Goal: Navigation & Orientation: Understand site structure

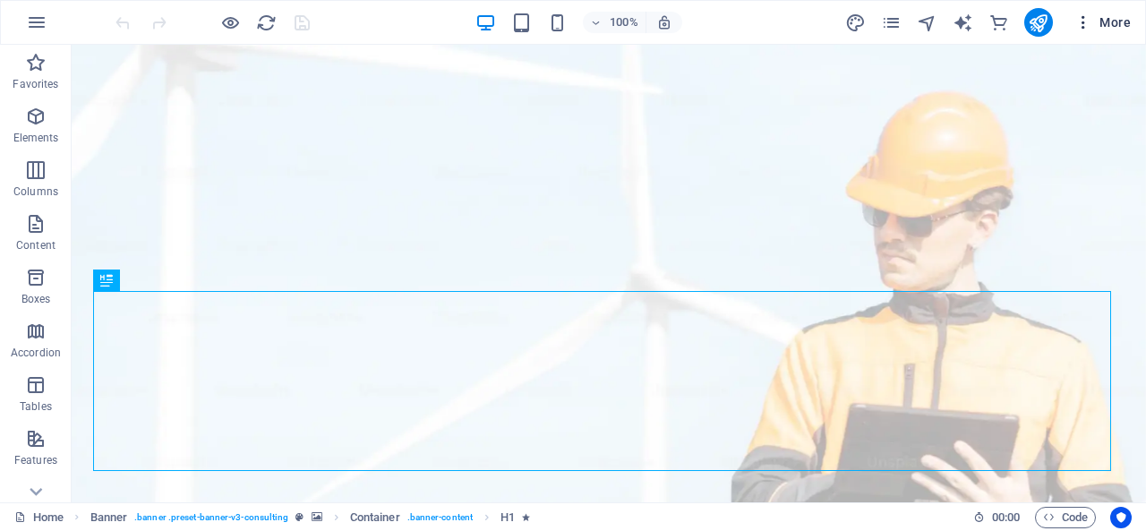
click at [1093, 30] on span "More" at bounding box center [1102, 22] width 56 height 18
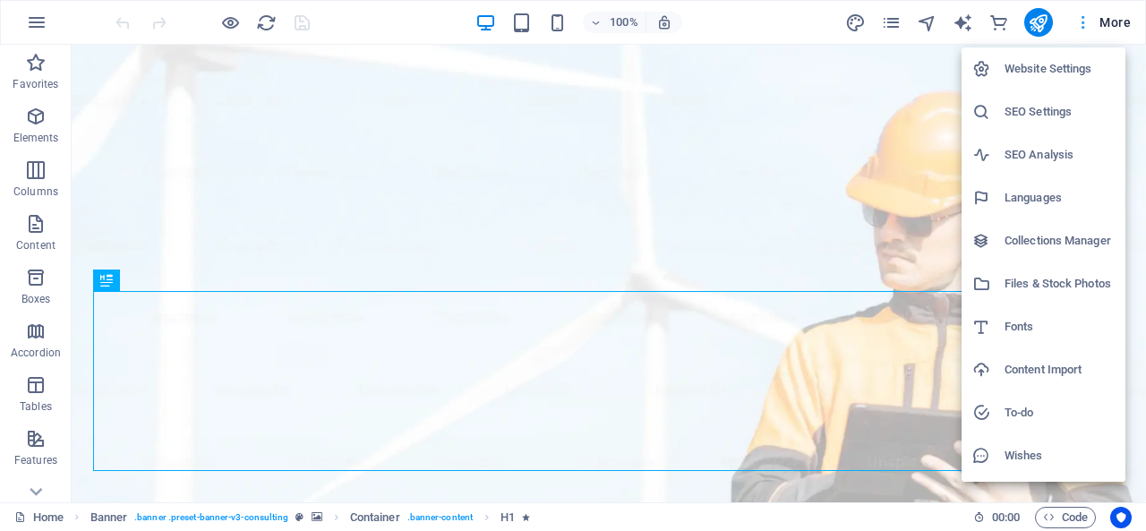
click at [318, 15] on div at bounding box center [573, 265] width 1146 height 531
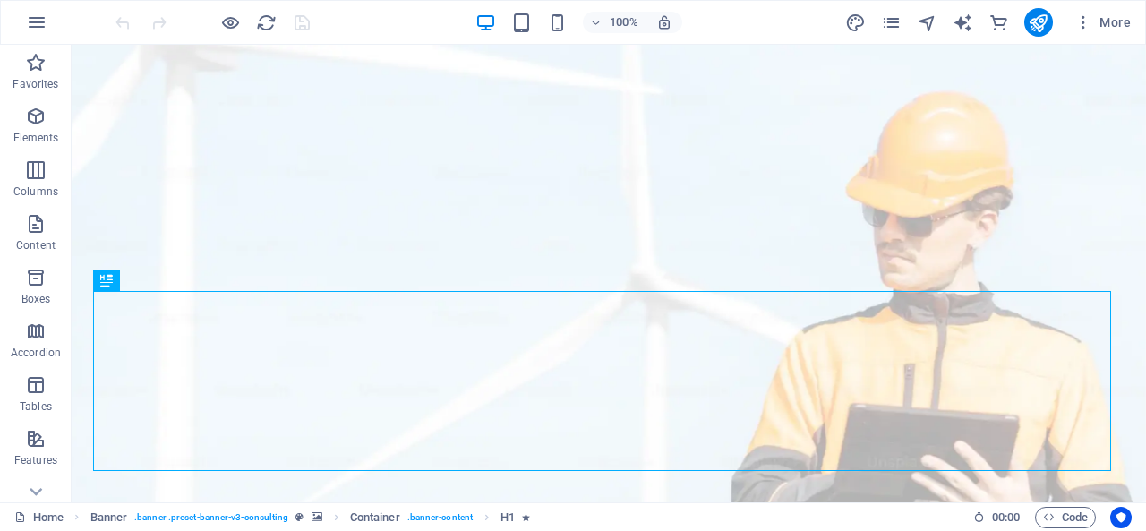
click at [306, 17] on div at bounding box center [212, 22] width 201 height 29
click at [301, 20] on div at bounding box center [212, 22] width 201 height 29
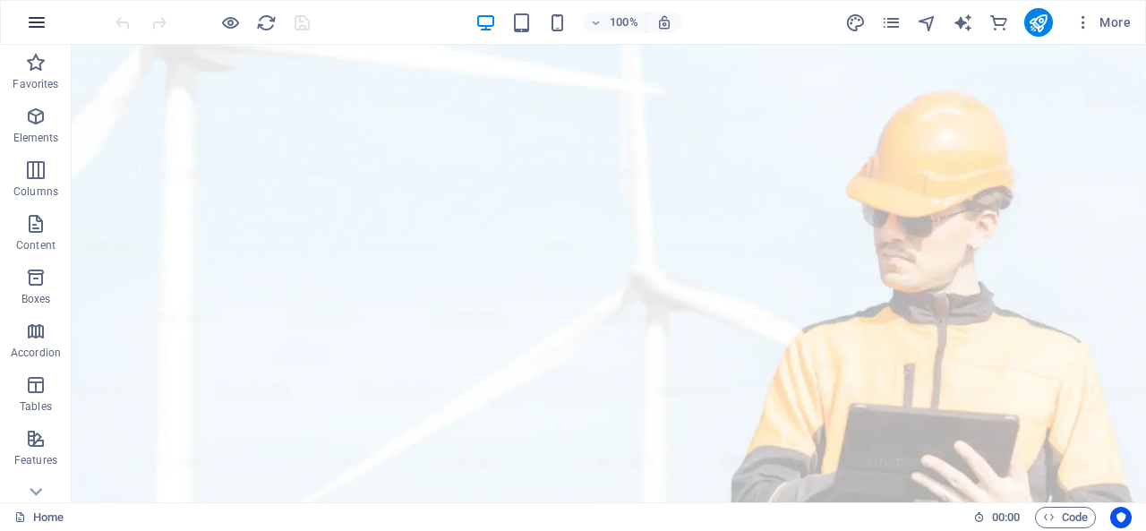
click at [292, 21] on div at bounding box center [212, 22] width 201 height 29
click at [33, 24] on icon "button" at bounding box center [36, 22] width 21 height 21
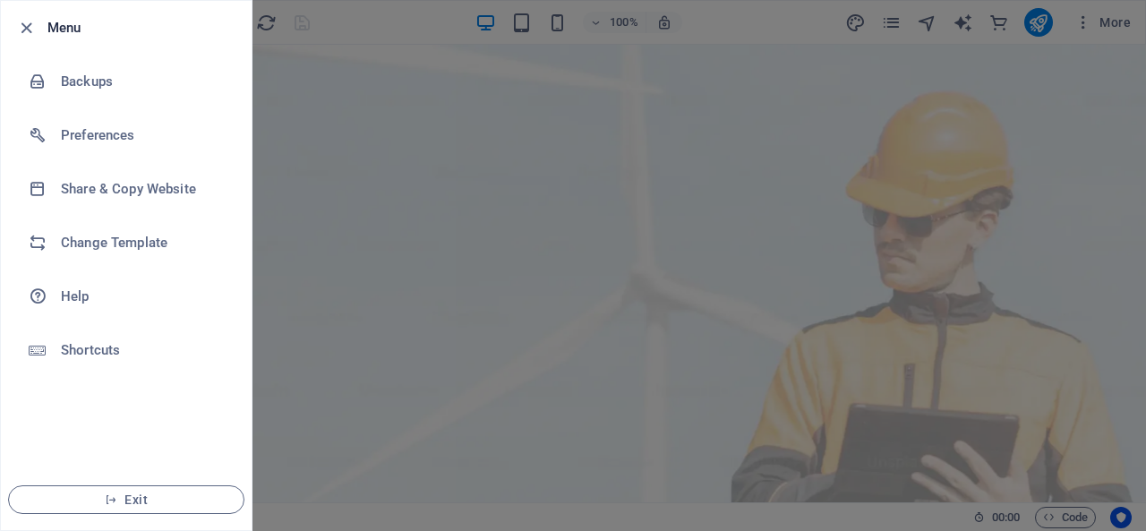
click at [345, 100] on div at bounding box center [573, 265] width 1146 height 531
